Goal: Task Accomplishment & Management: Use online tool/utility

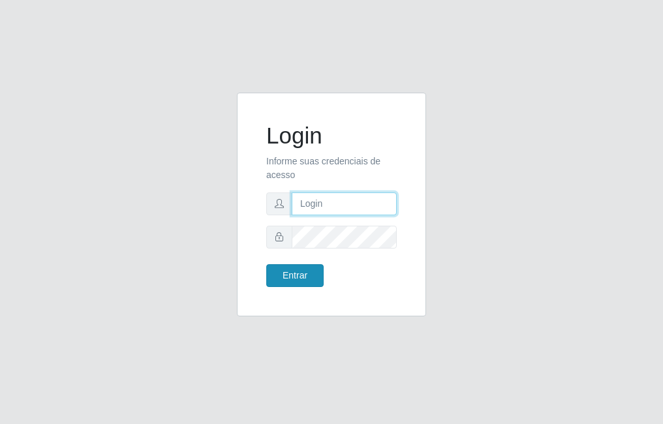
type input "raiane@B7"
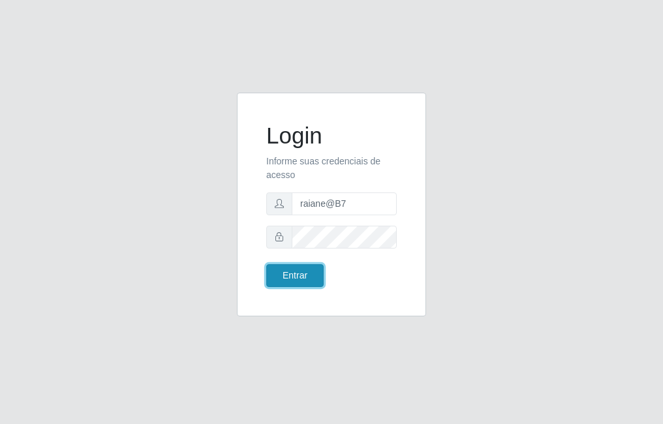
click at [291, 273] on button "Entrar" at bounding box center [294, 275] width 57 height 23
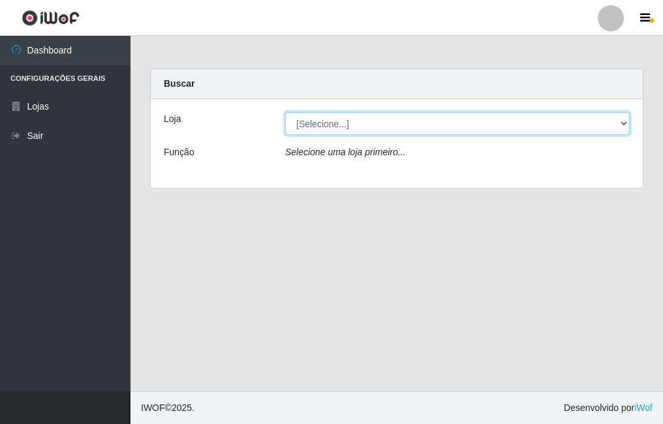
click at [479, 125] on select "[Selecione...] Bemais Supermercados - B7 Oitizeiro" at bounding box center [457, 123] width 345 height 23
select select "411"
click at [285, 112] on select "[Selecione...] Bemais Supermercados - B7 Oitizeiro" at bounding box center [457, 123] width 345 height 23
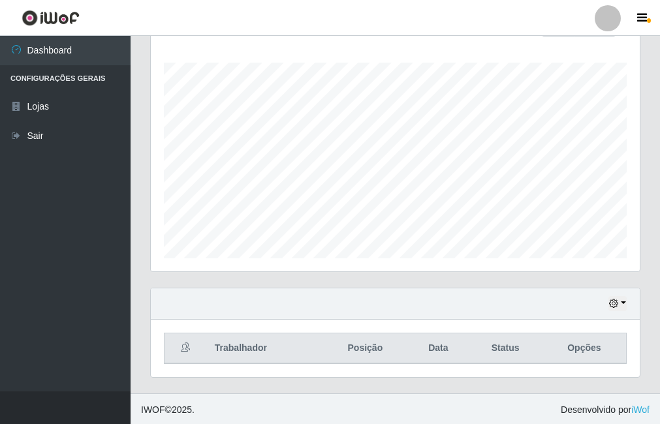
scroll to position [210, 0]
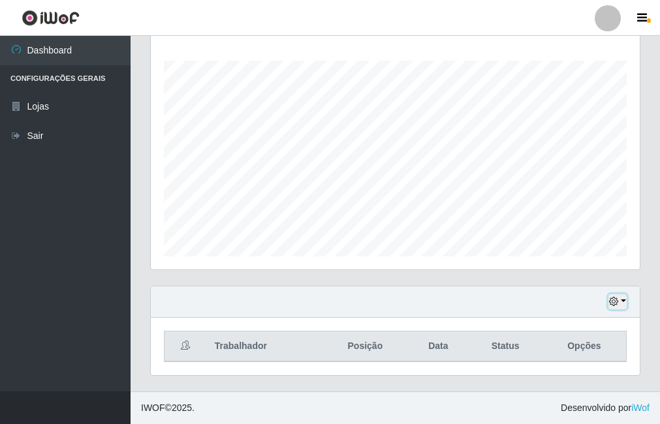
click at [612, 302] on icon "button" at bounding box center [613, 301] width 9 height 9
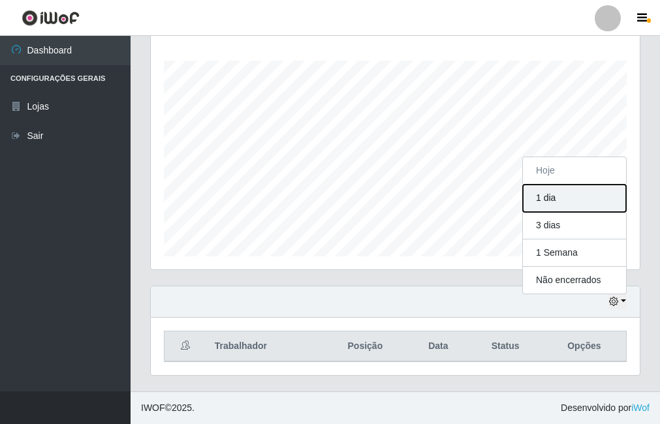
click at [548, 206] on button "1 dia" at bounding box center [574, 198] width 103 height 27
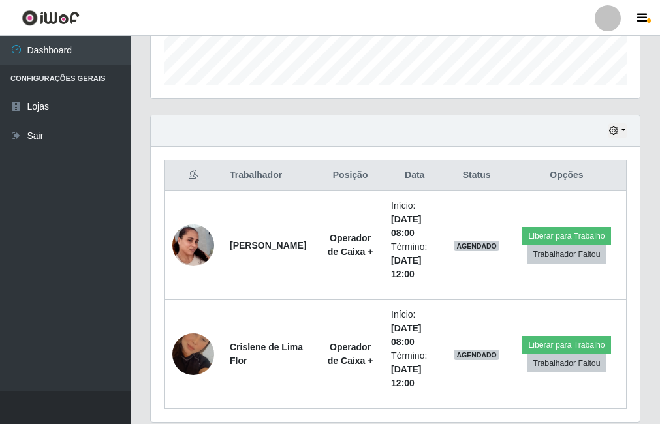
scroll to position [428, 0]
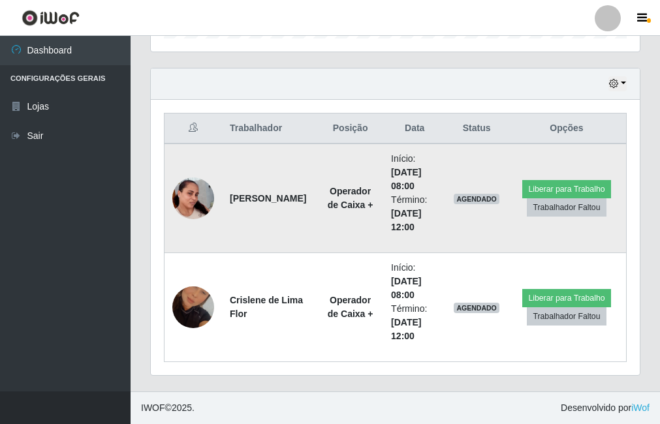
click at [187, 191] on img at bounding box center [193, 198] width 42 height 74
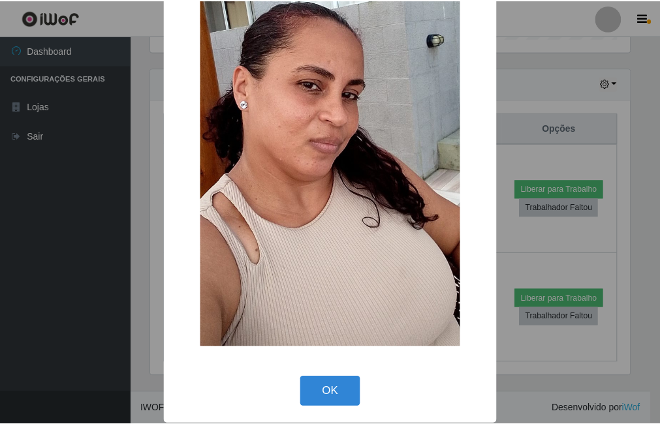
scroll to position [154, 0]
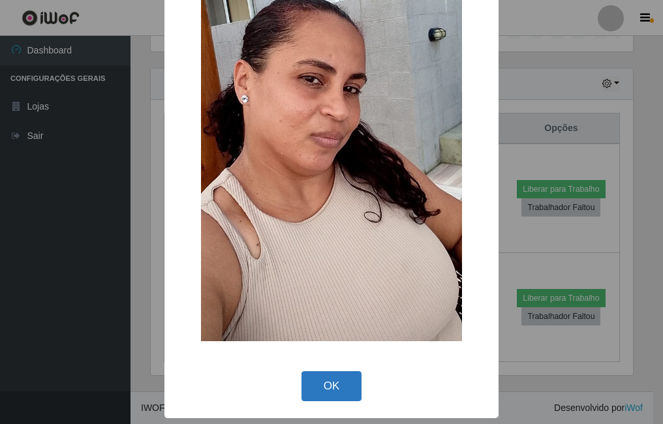
click at [332, 386] on button "OK" at bounding box center [332, 386] width 61 height 31
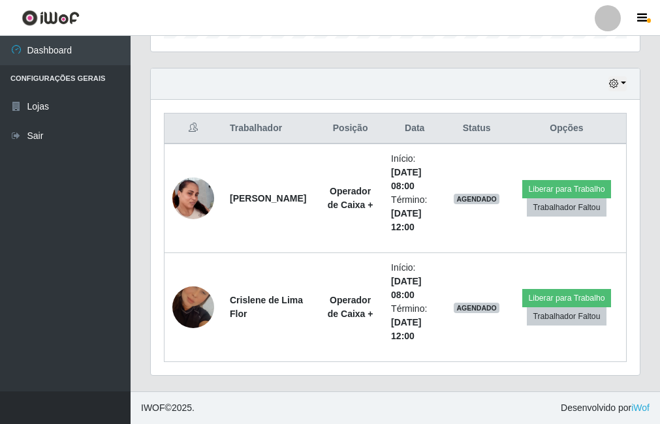
scroll to position [271, 489]
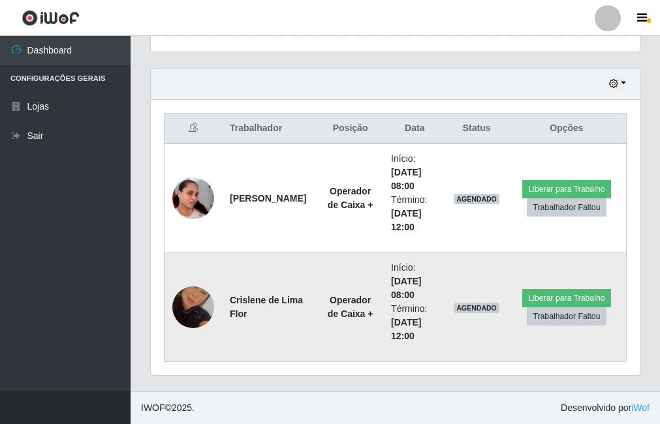
click at [198, 298] on img at bounding box center [193, 307] width 42 height 74
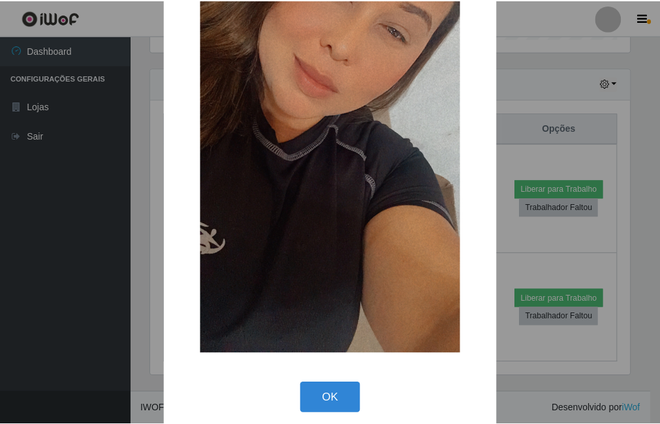
scroll to position [154, 0]
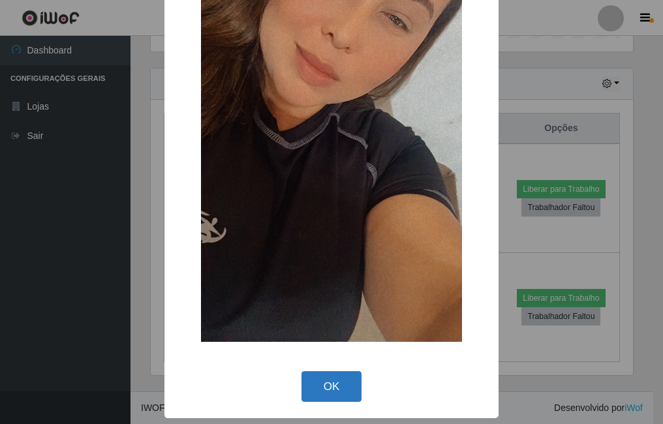
click at [316, 386] on button "OK" at bounding box center [332, 386] width 61 height 31
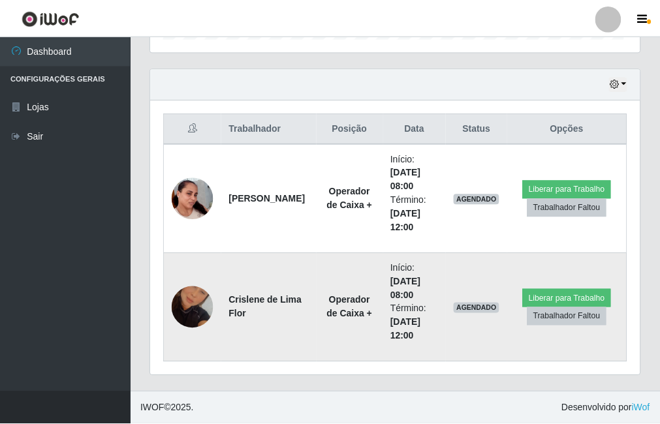
scroll to position [271, 489]
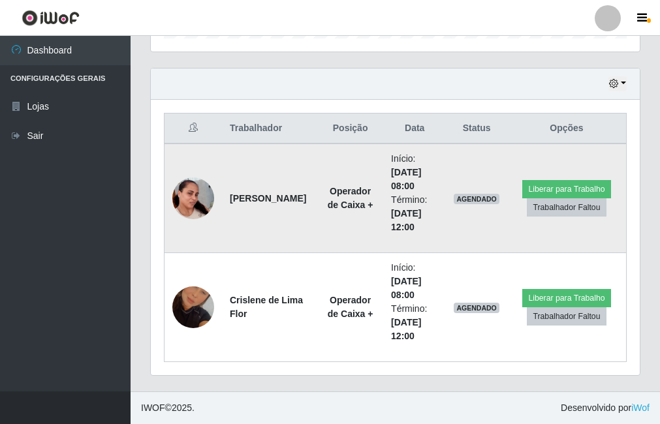
click at [186, 200] on img at bounding box center [193, 198] width 42 height 74
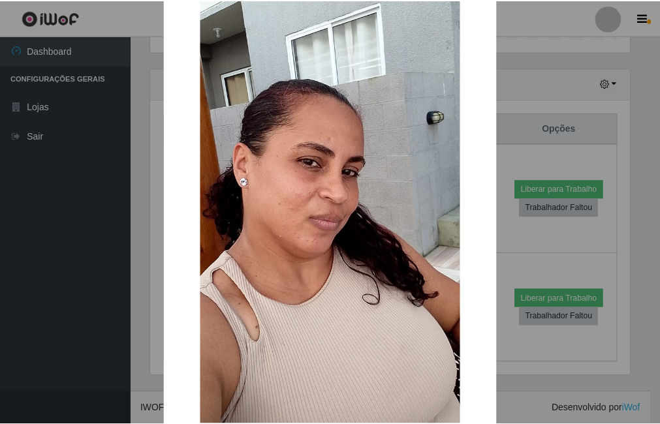
scroll to position [154, 0]
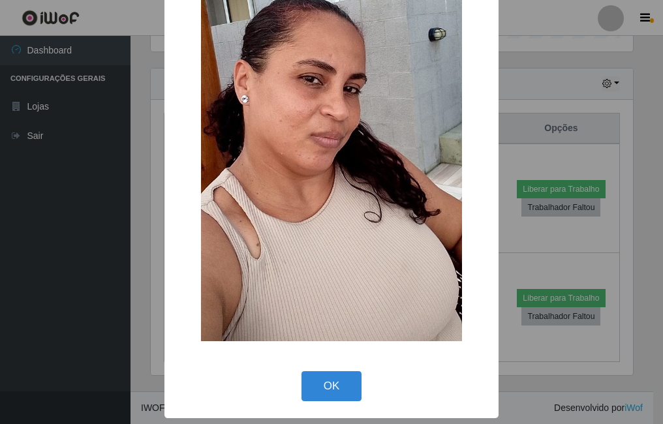
drag, startPoint x: 310, startPoint y: 377, endPoint x: 293, endPoint y: 370, distance: 18.2
click at [309, 377] on button "OK" at bounding box center [332, 386] width 61 height 31
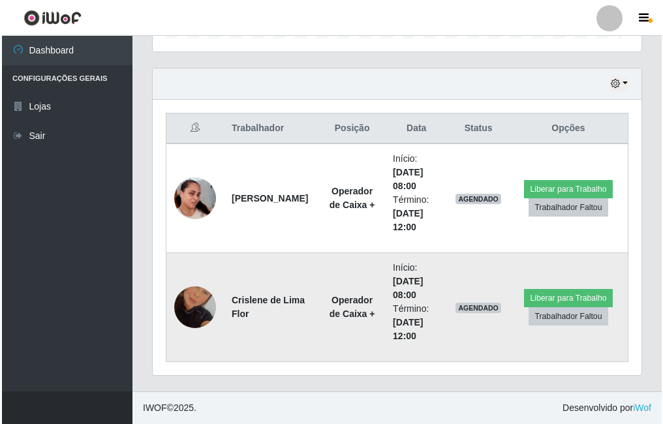
scroll to position [271, 489]
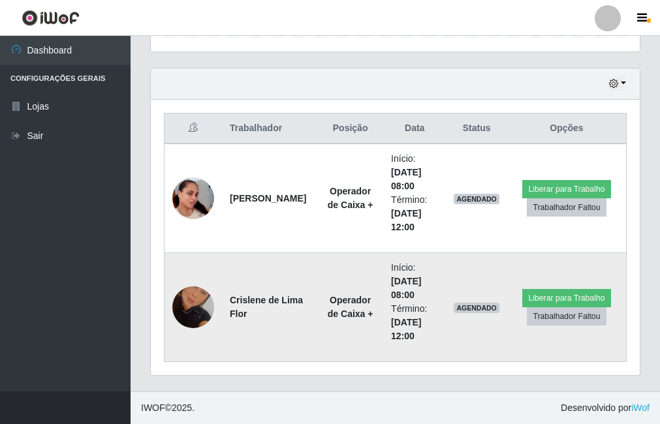
click at [182, 302] on img at bounding box center [193, 307] width 42 height 74
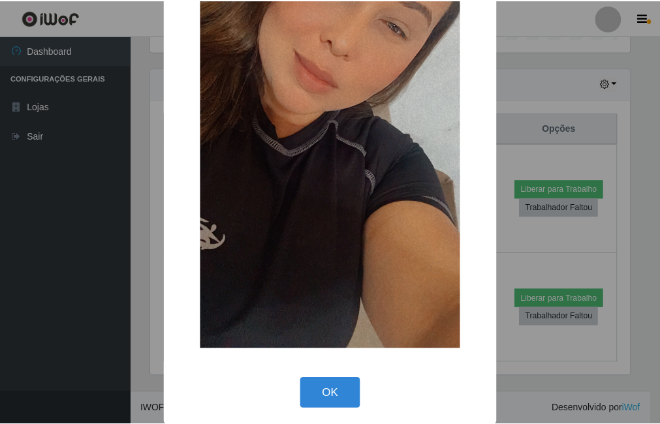
scroll to position [154, 0]
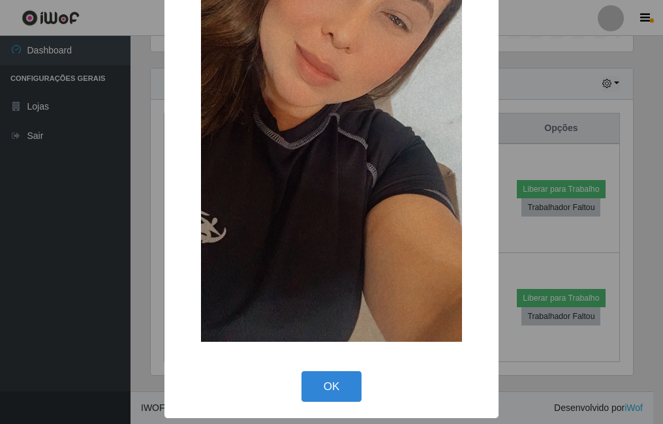
click at [337, 369] on div "OK Cancel" at bounding box center [332, 386] width 308 height 37
click at [322, 385] on button "OK" at bounding box center [332, 386] width 61 height 31
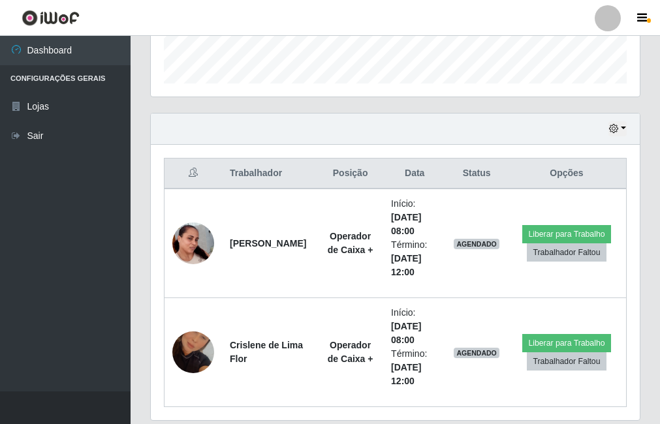
scroll to position [428, 0]
